Goal: Check status: Check status

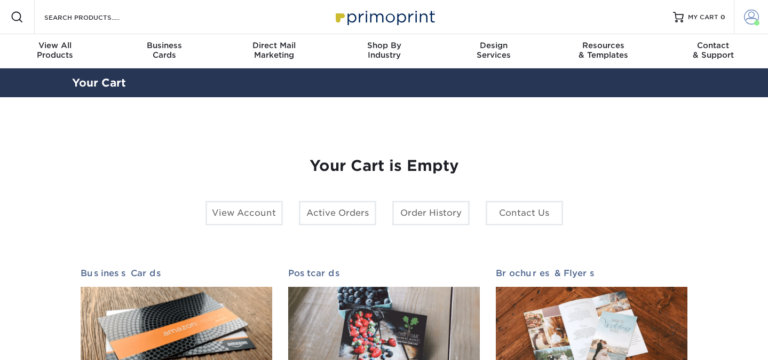
click at [750, 21] on span at bounding box center [751, 17] width 15 height 15
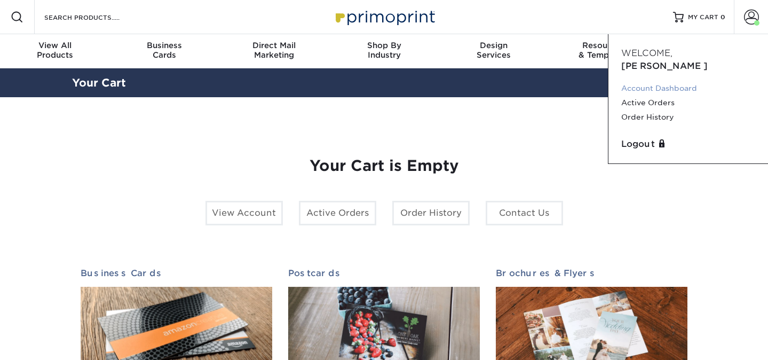
click at [669, 81] on link "Account Dashboard" at bounding box center [688, 88] width 134 height 14
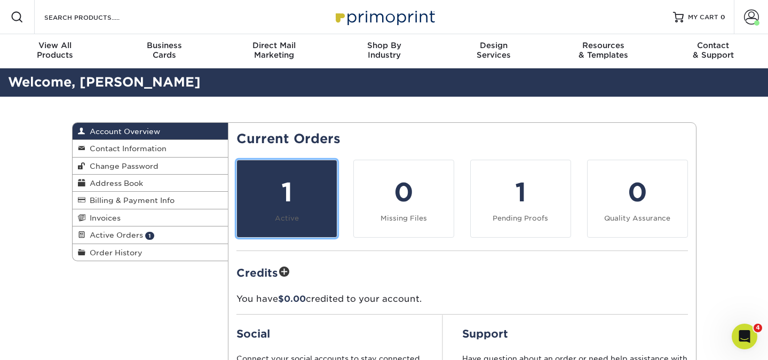
click at [282, 203] on div "1" at bounding box center [286, 192] width 87 height 38
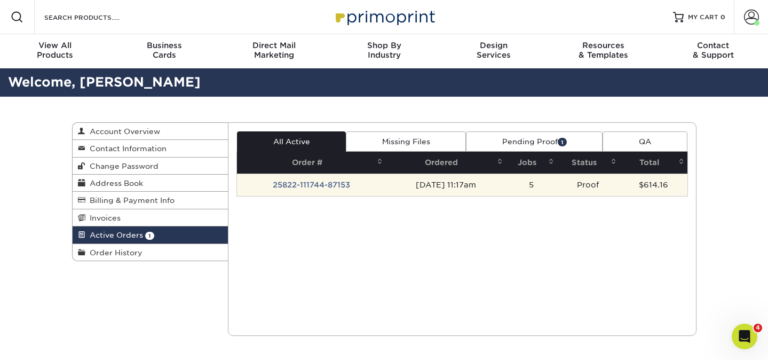
click at [348, 183] on td "25822-111744-87153" at bounding box center [311, 184] width 149 height 22
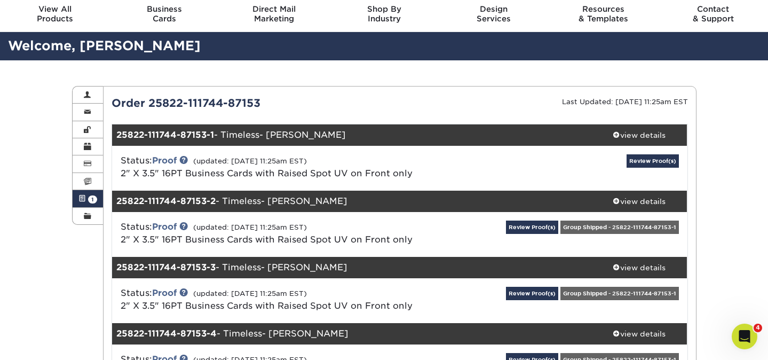
scroll to position [50, 0]
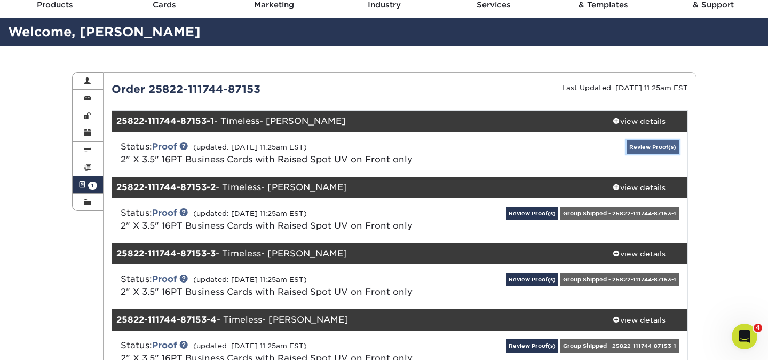
click at [653, 152] on link "Review Proof(s)" at bounding box center [653, 146] width 52 height 13
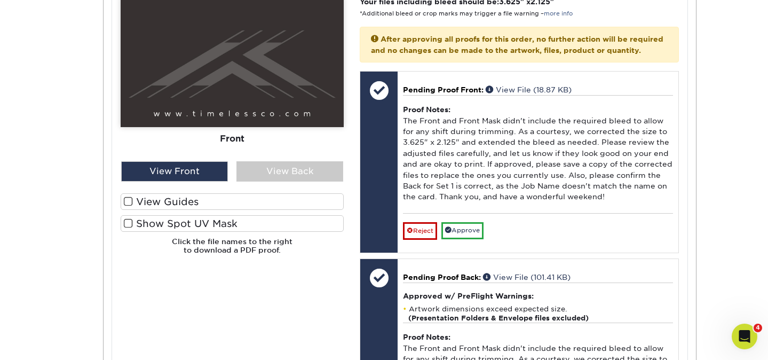
scroll to position [477, 0]
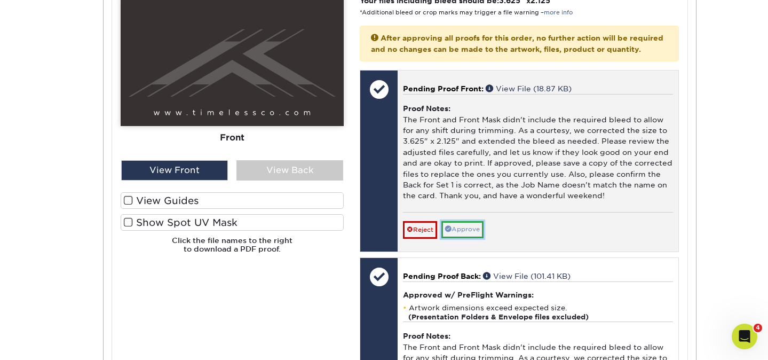
click at [464, 238] on link "Approve" at bounding box center [462, 229] width 42 height 17
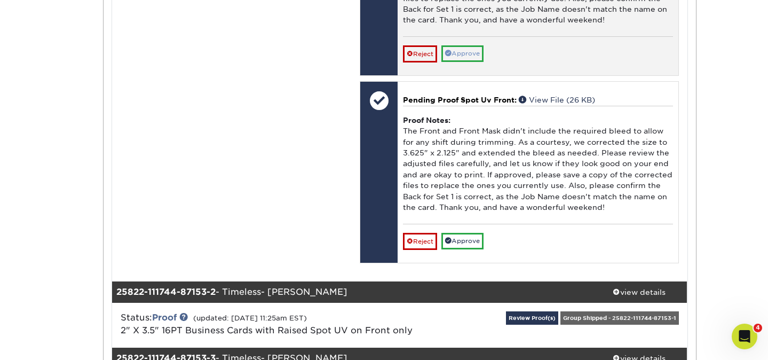
scroll to position [881, 0]
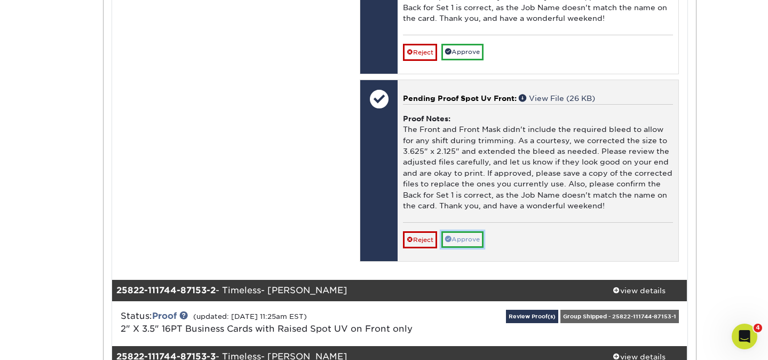
click at [471, 247] on link "Approve" at bounding box center [462, 239] width 42 height 17
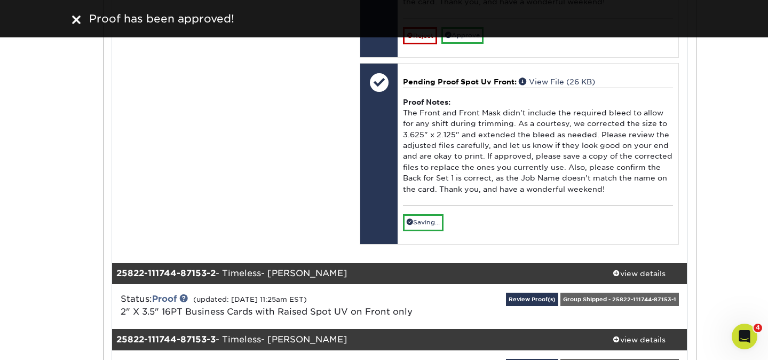
click at [470, 30] on div "Proof has been approved!" at bounding box center [384, 18] width 768 height 37
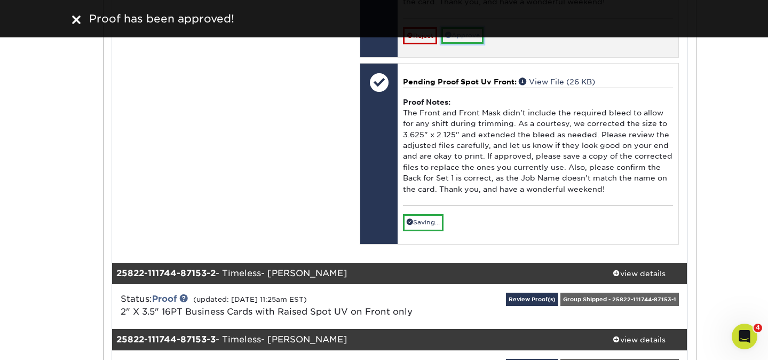
click at [470, 44] on link "Approve" at bounding box center [462, 35] width 42 height 17
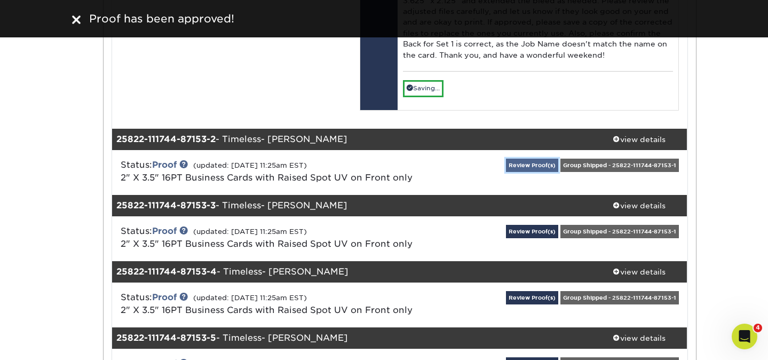
click at [516, 172] on link "Review Proof(s)" at bounding box center [532, 165] width 52 height 13
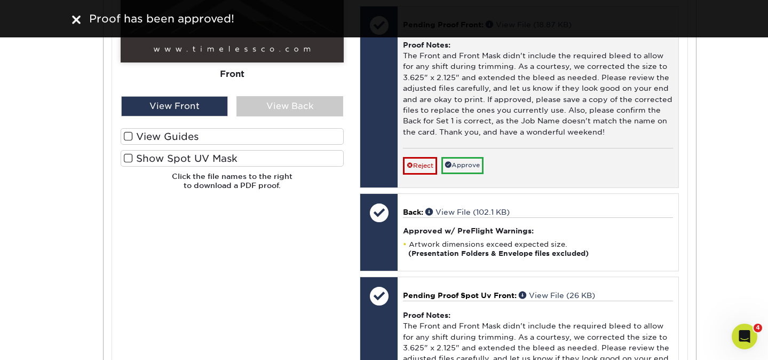
scroll to position [1492, 0]
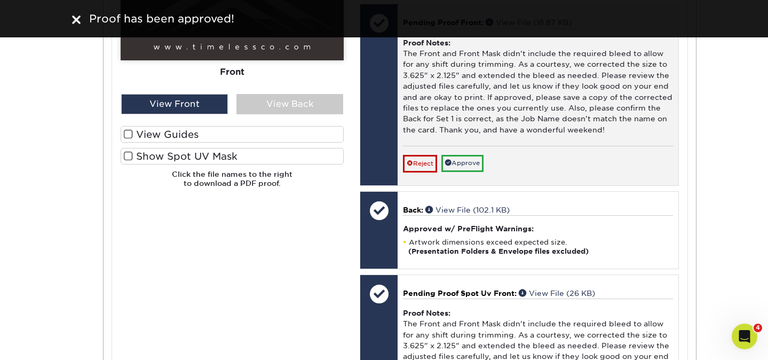
click at [469, 172] on div "Reject Approve Cancel Save We will contact you via email shortly. If you need t…" at bounding box center [538, 159] width 270 height 26
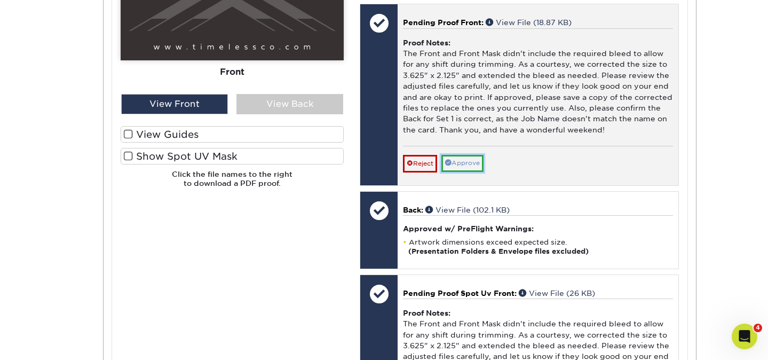
click at [468, 171] on link "Approve" at bounding box center [462, 163] width 42 height 17
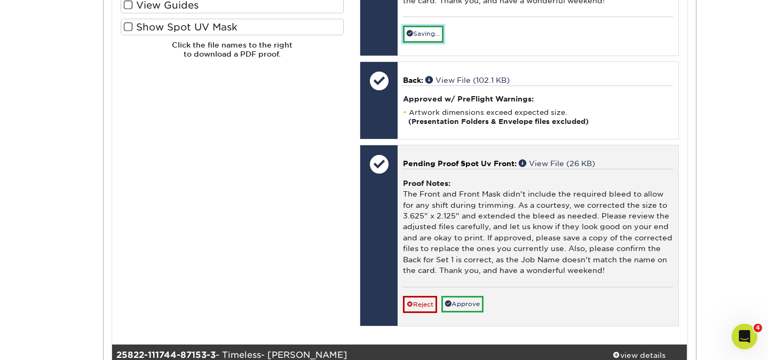
scroll to position [1622, 0]
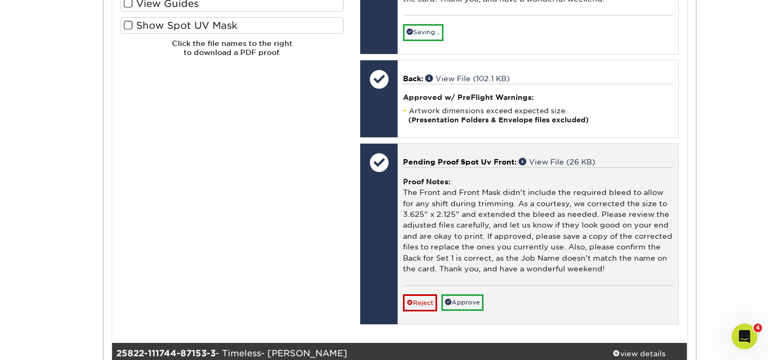
click at [466, 325] on div "Pending Proof Spot Uv Front: View File (26 KB) Proof Notes: The Front and Front…" at bounding box center [538, 234] width 280 height 181
click at [466, 311] on link "Approve" at bounding box center [462, 302] width 42 height 17
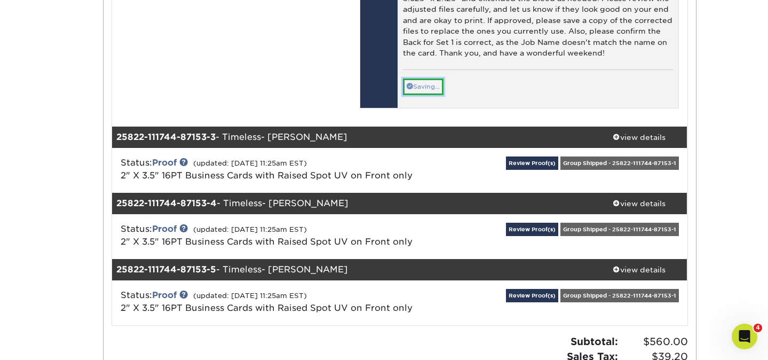
scroll to position [1899, 0]
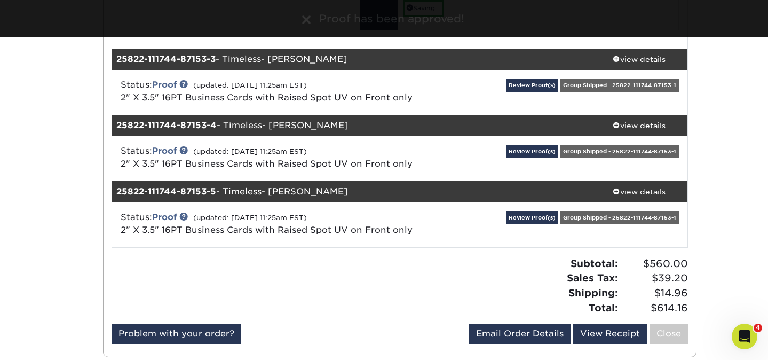
click at [519, 106] on div "Review Proof(s) Group Shipped - 25822-111744-87153-1" at bounding box center [591, 92] width 192 height 28
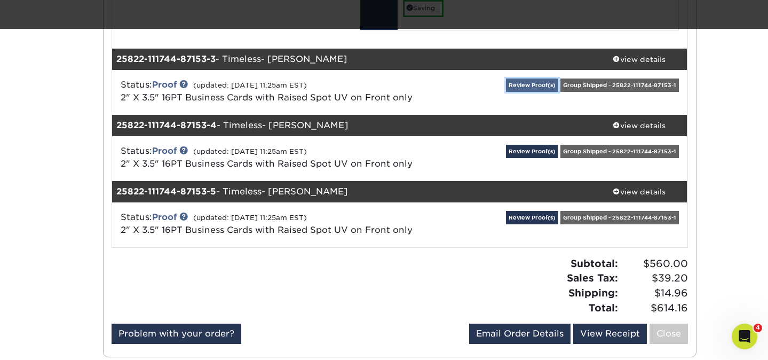
click at [520, 92] on link "Review Proof(s)" at bounding box center [532, 84] width 52 height 13
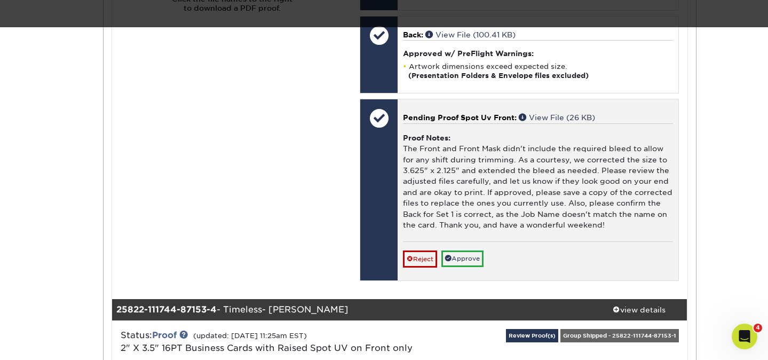
scroll to position [2488, 0]
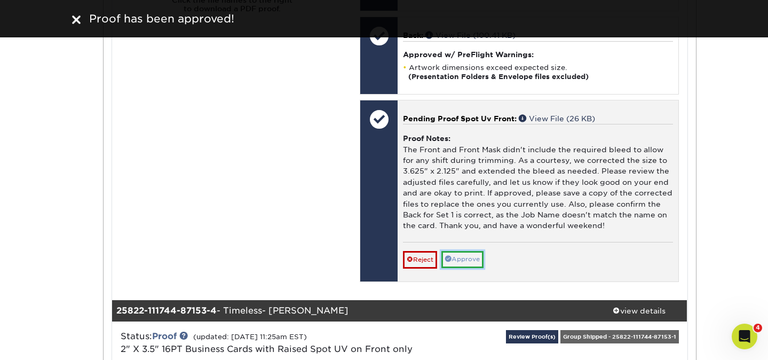
click at [462, 267] on link "Approve" at bounding box center [462, 259] width 42 height 17
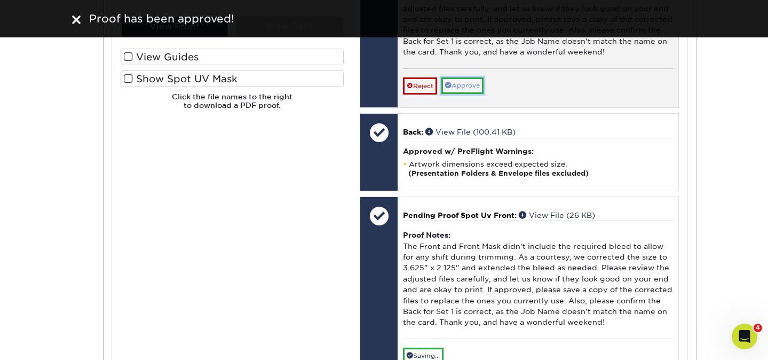
click at [459, 94] on link "Approve" at bounding box center [462, 85] width 42 height 17
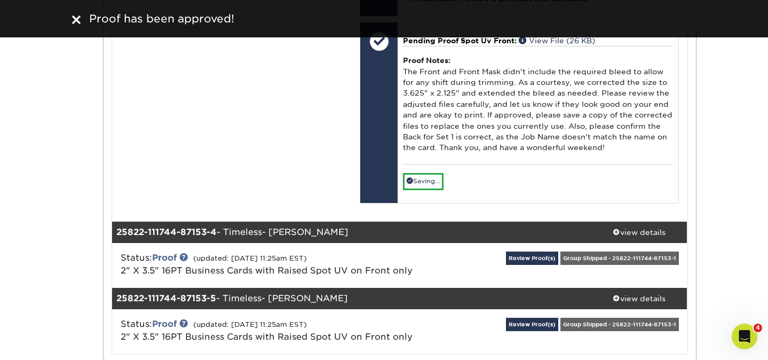
scroll to position [2749, 0]
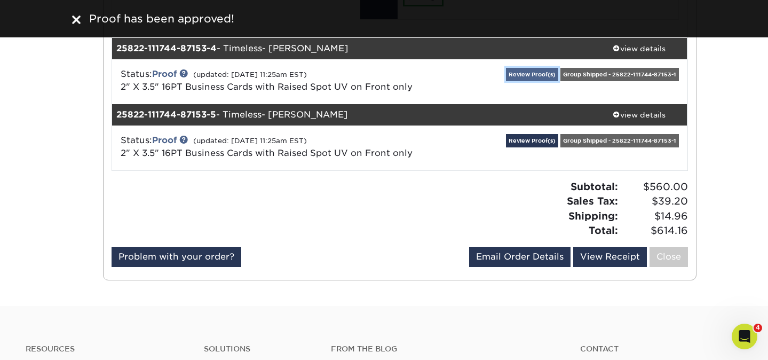
click at [516, 81] on link "Review Proof(s)" at bounding box center [532, 74] width 52 height 13
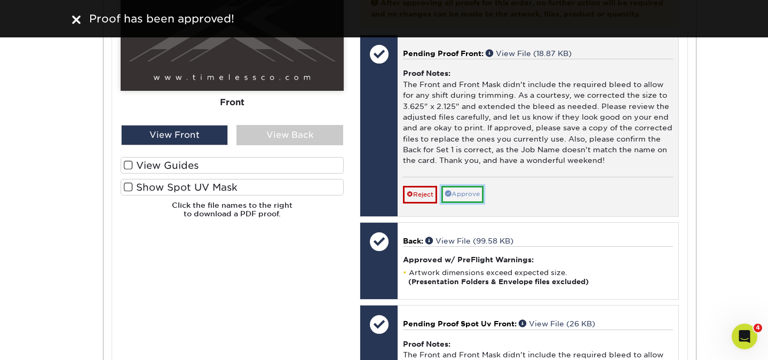
click at [472, 202] on link "Approve" at bounding box center [462, 194] width 42 height 17
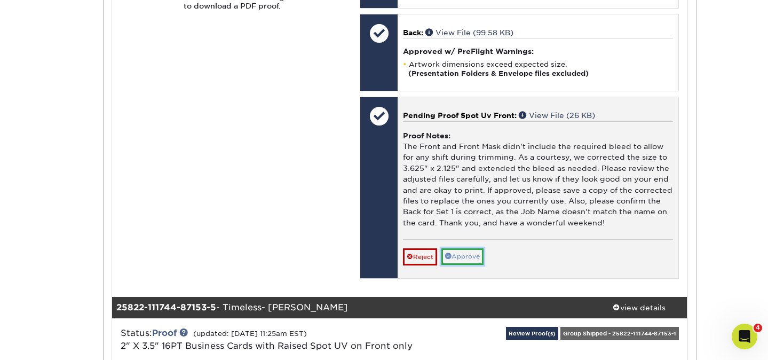
click at [463, 265] on link "Approve" at bounding box center [462, 256] width 42 height 17
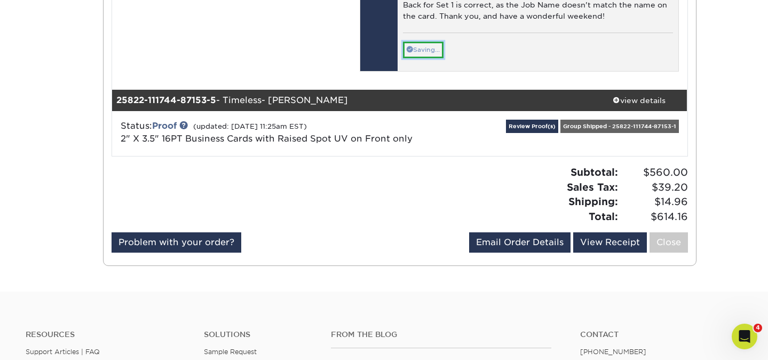
scroll to position [3520, 0]
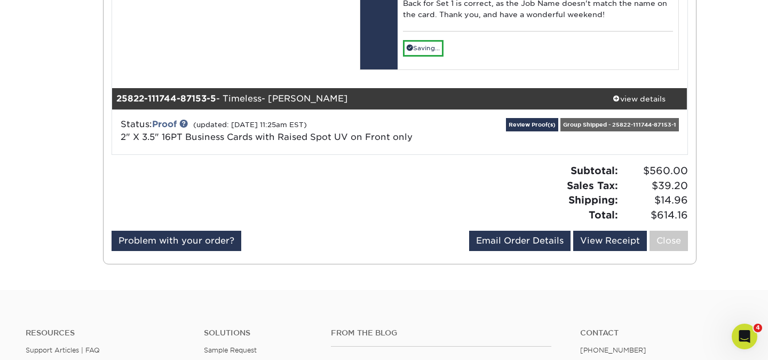
click at [529, 146] on div "Review Proof(s) Group Shipped - 25822-111744-87153-1" at bounding box center [591, 132] width 192 height 28
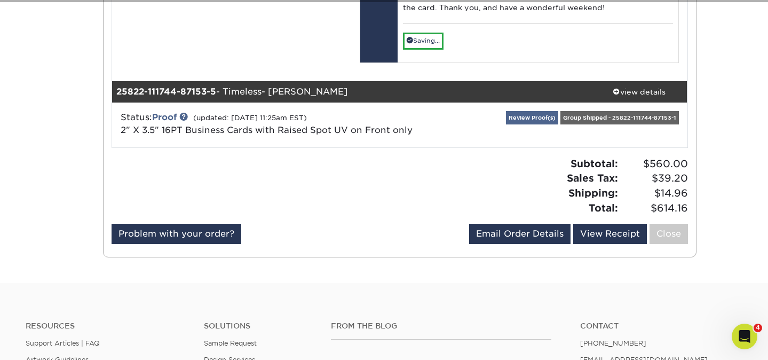
click at [529, 139] on div "Review Proof(s) Group Shipped - 25822-111744-87153-1" at bounding box center [591, 125] width 192 height 28
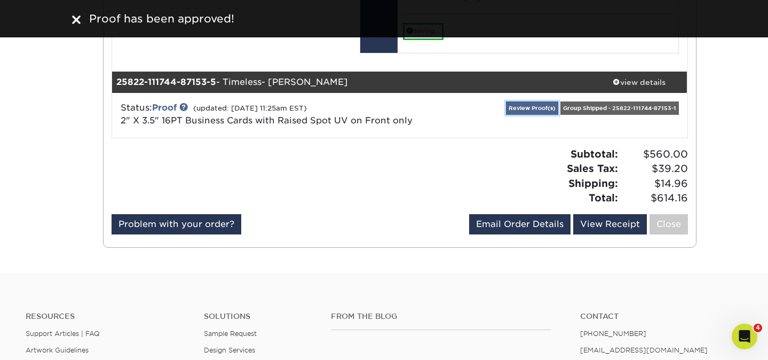
click at [529, 115] on link "Review Proof(s)" at bounding box center [532, 107] width 52 height 13
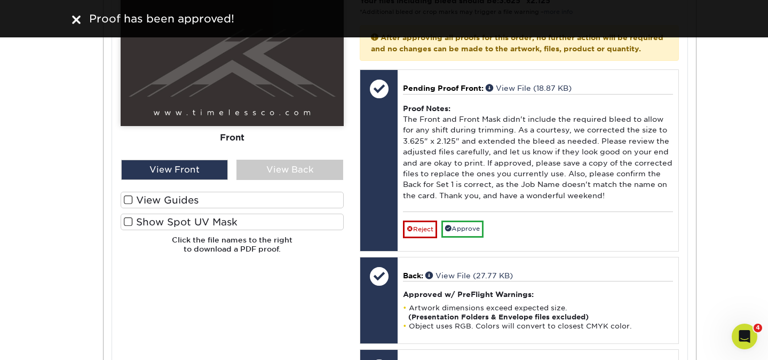
scroll to position [3859, 0]
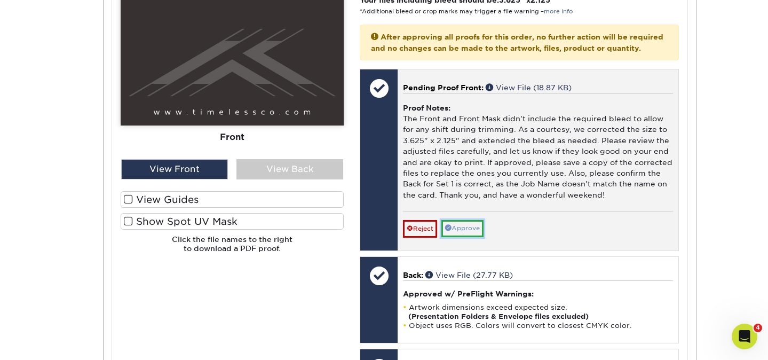
click at [464, 236] on link "Approve" at bounding box center [462, 228] width 42 height 17
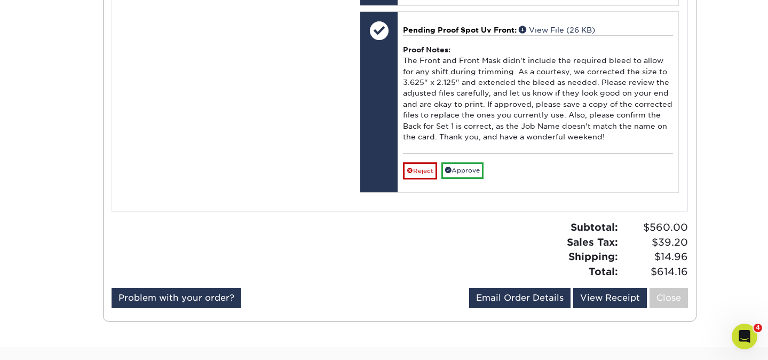
scroll to position [4197, 0]
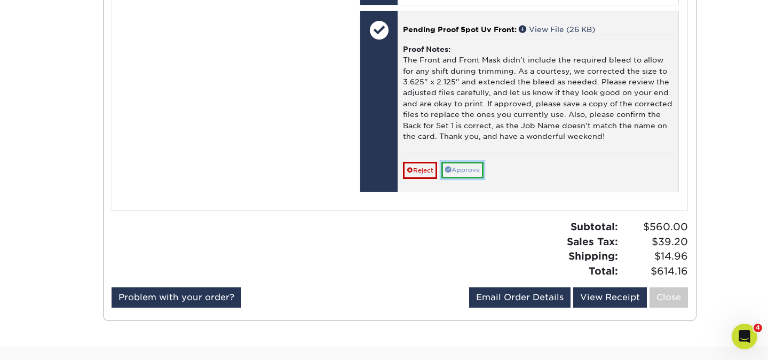
click at [473, 178] on link "Approve" at bounding box center [462, 170] width 42 height 17
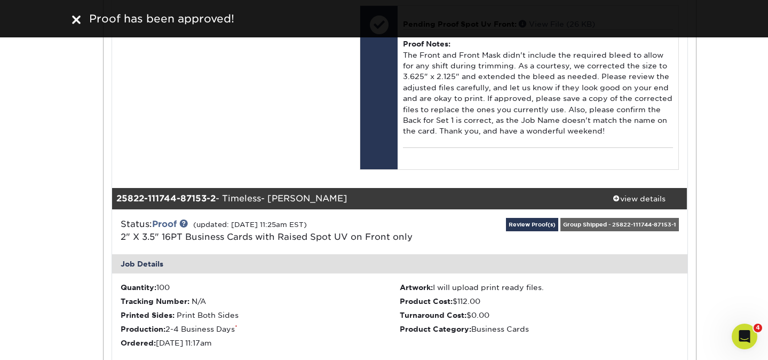
scroll to position [925, 0]
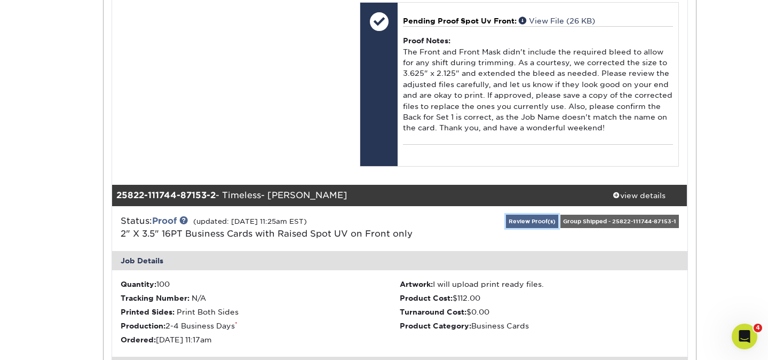
click at [534, 228] on link "Review Proof(s)" at bounding box center [532, 221] width 52 height 13
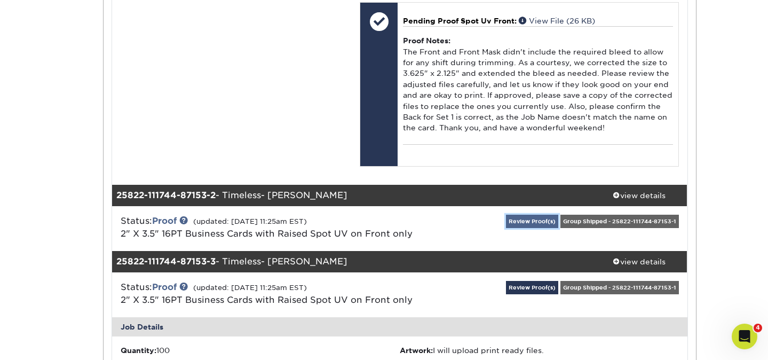
click at [534, 228] on link "Review Proof(s)" at bounding box center [532, 221] width 52 height 13
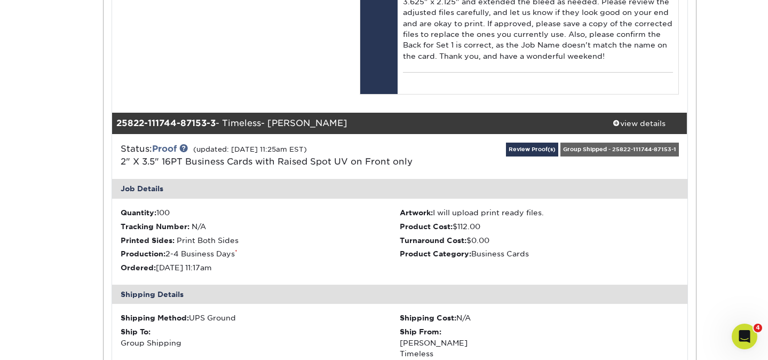
scroll to position [1769, 0]
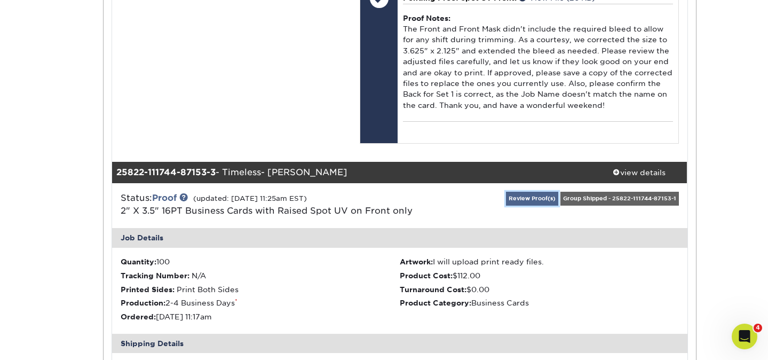
click at [537, 205] on link "Review Proof(s)" at bounding box center [532, 198] width 52 height 13
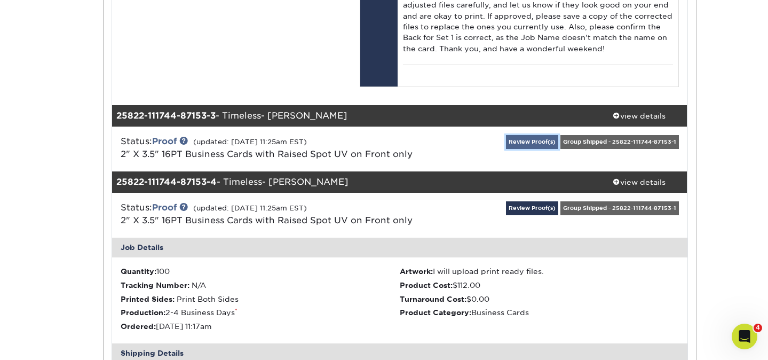
scroll to position [1858, 0]
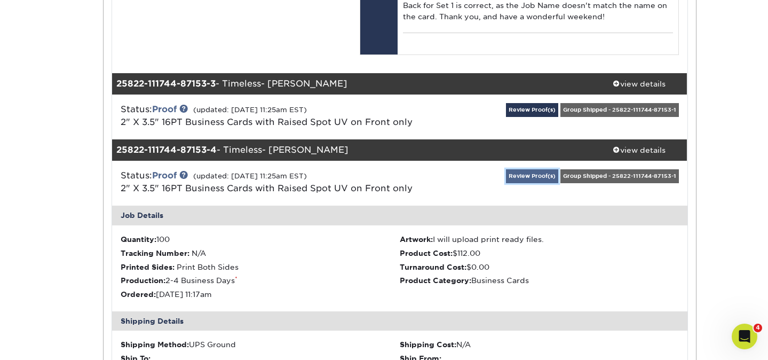
click at [544, 183] on link "Review Proof(s)" at bounding box center [532, 175] width 52 height 13
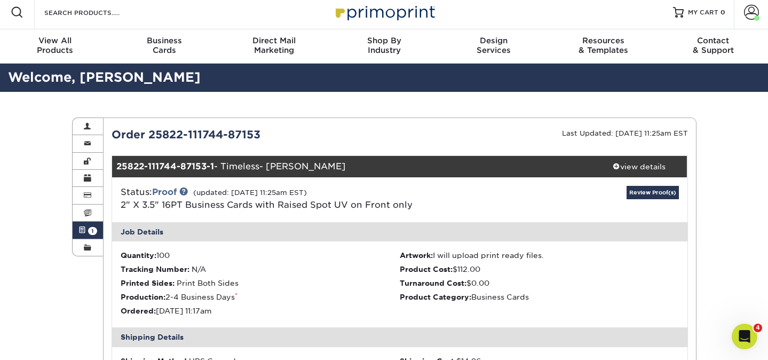
scroll to position [0, 0]
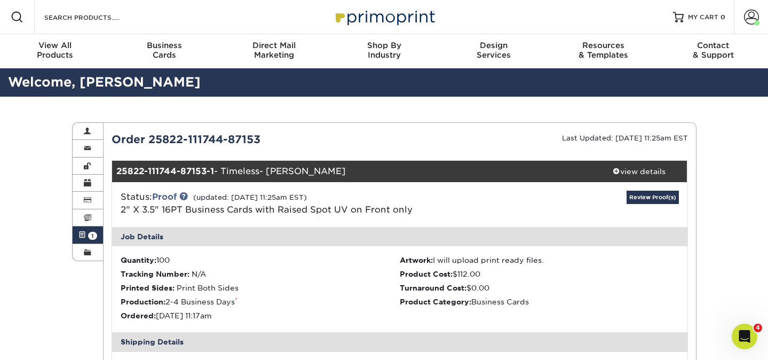
click at [242, 143] on div "Order 25822-111744-87153" at bounding box center [252, 139] width 296 height 16
click at [751, 23] on span at bounding box center [751, 17] width 15 height 15
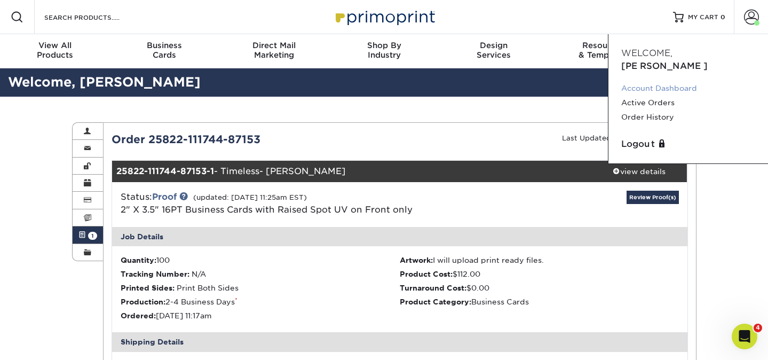
click at [667, 81] on link "Account Dashboard" at bounding box center [688, 88] width 134 height 14
